Goal: Find specific page/section: Find specific page/section

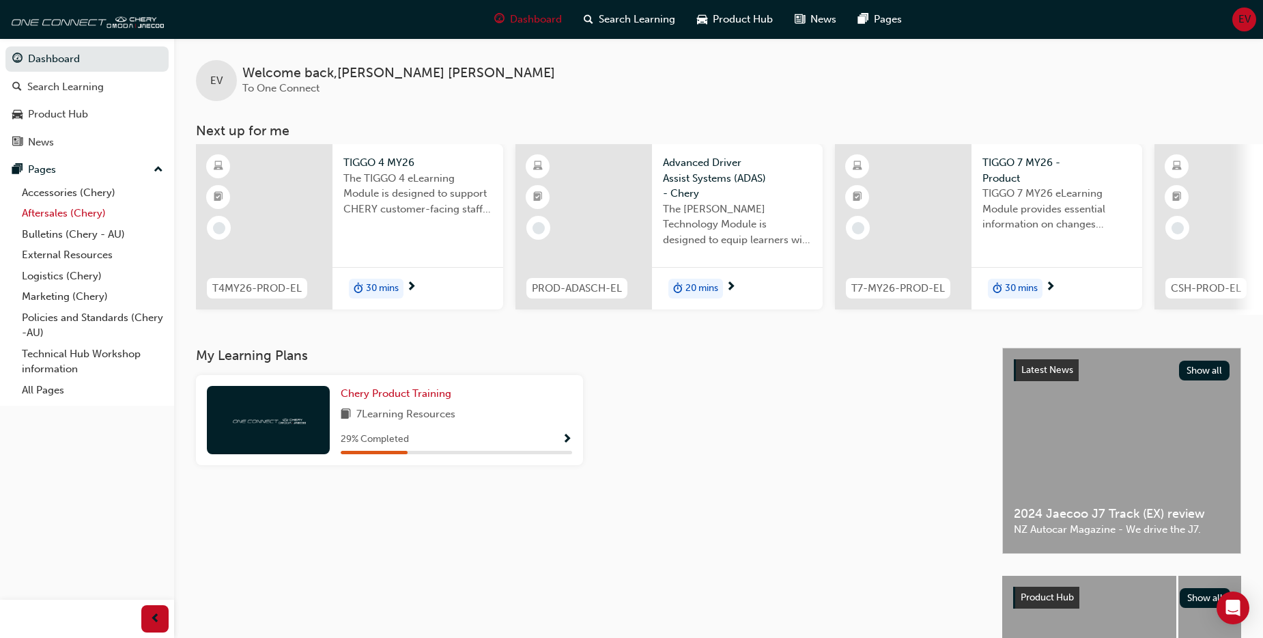
click at [38, 216] on link "Aftersales (Chery)" at bounding box center [92, 213] width 152 height 21
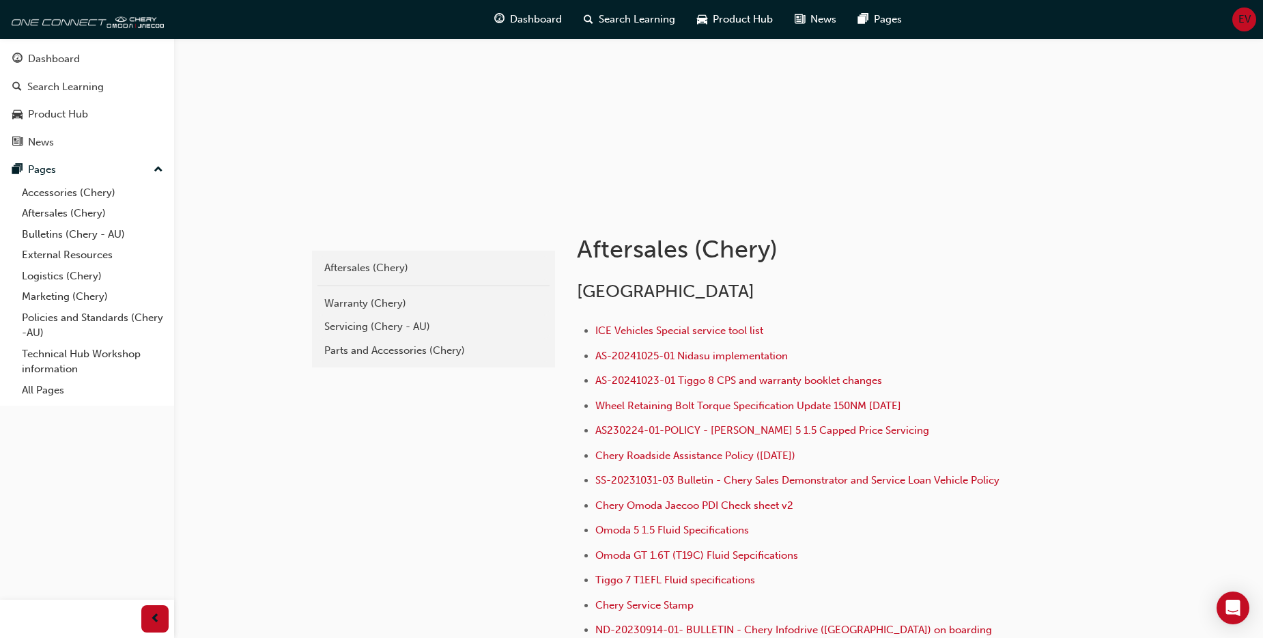
scroll to position [273, 0]
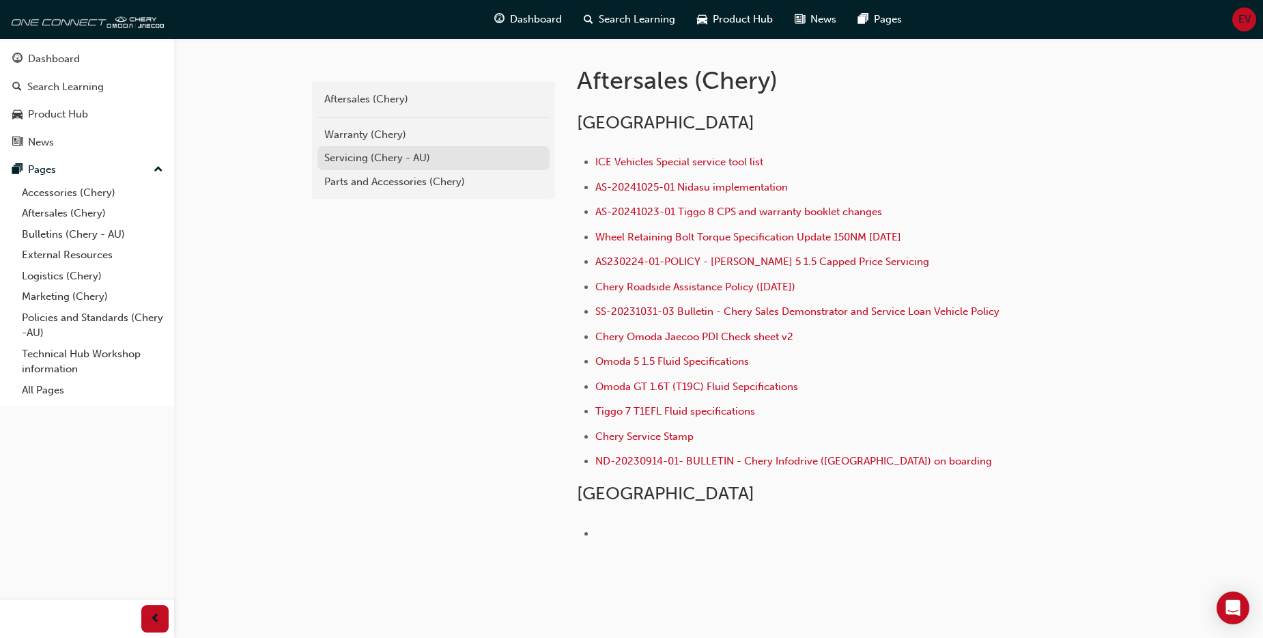
click at [345, 158] on div "Servicing (Chery - AU)" at bounding box center [433, 158] width 218 height 16
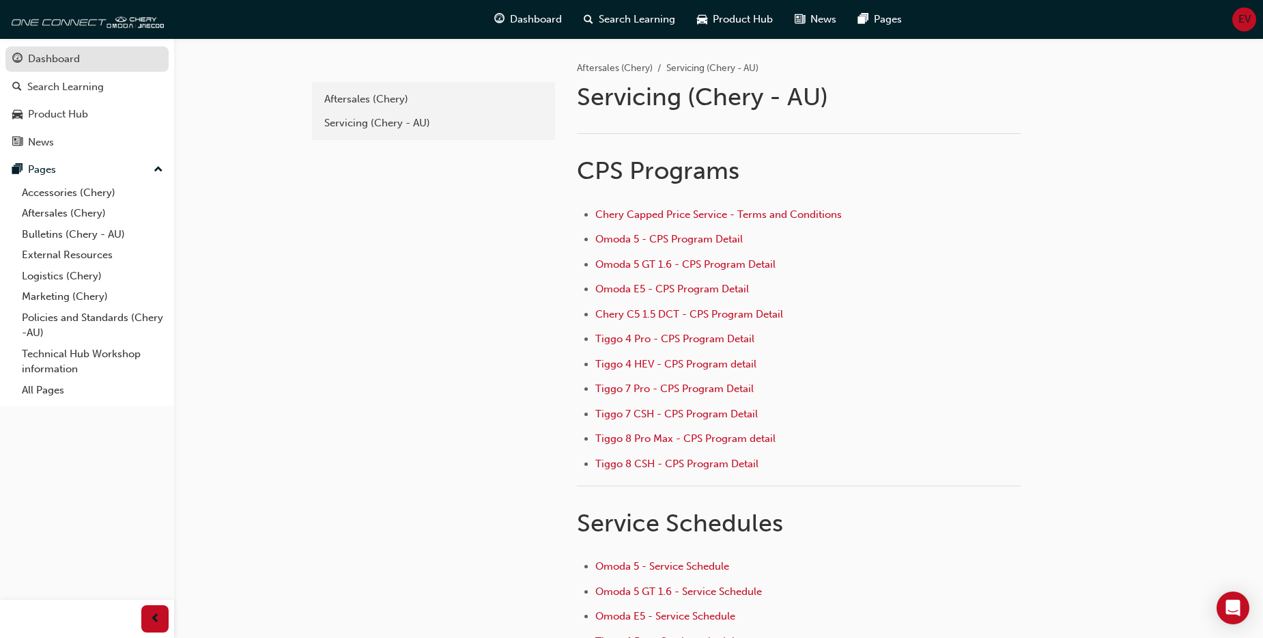
drag, startPoint x: 63, startPoint y: 58, endPoint x: 138, endPoint y: 59, distance: 75.1
click at [64, 57] on div "Dashboard" at bounding box center [54, 59] width 52 height 16
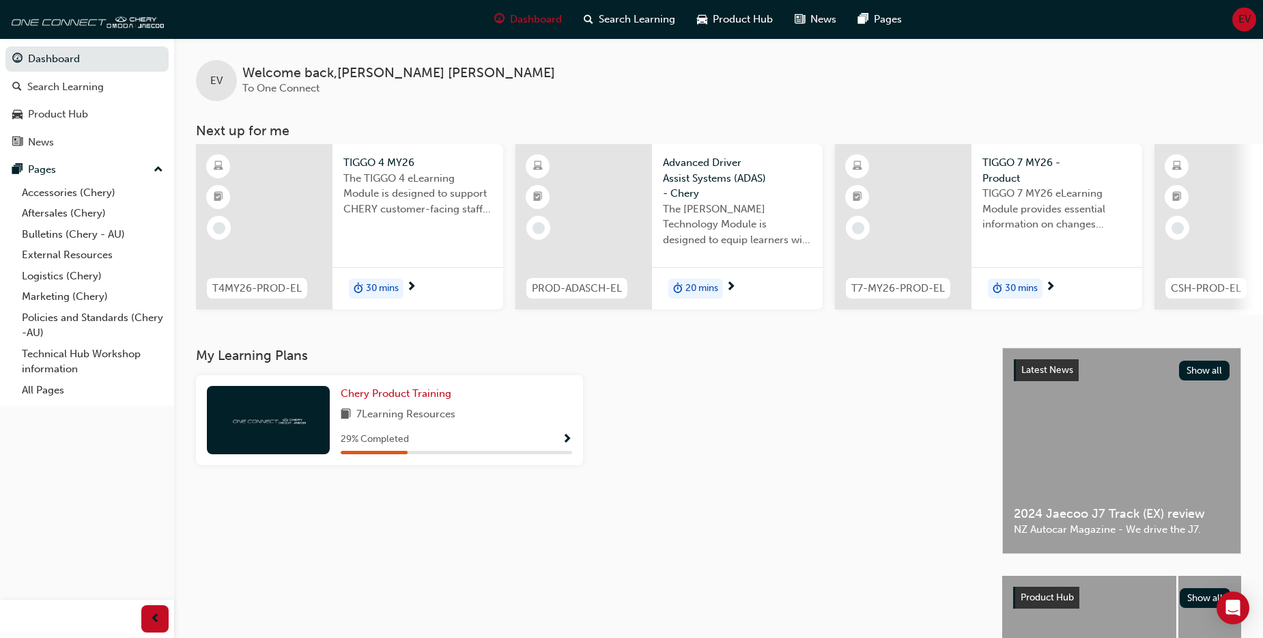
click at [541, 430] on div "Chery Product Training 7 Learning Resources 29 % Completed" at bounding box center [456, 420] width 231 height 68
click at [567, 440] on span "Show Progress" at bounding box center [567, 440] width 10 height 12
